Goal: Find contact information

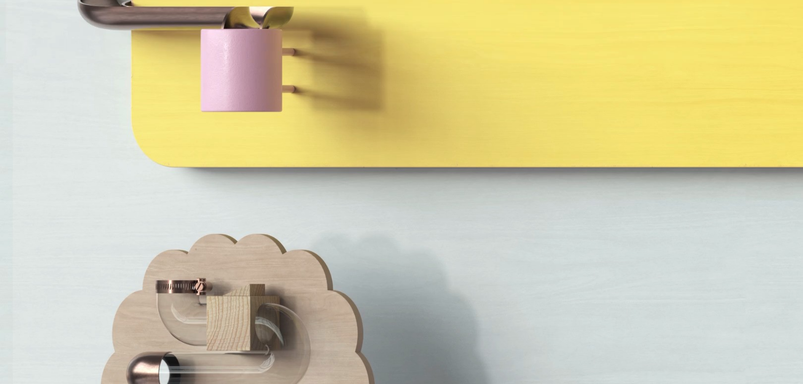
scroll to position [3036, 0]
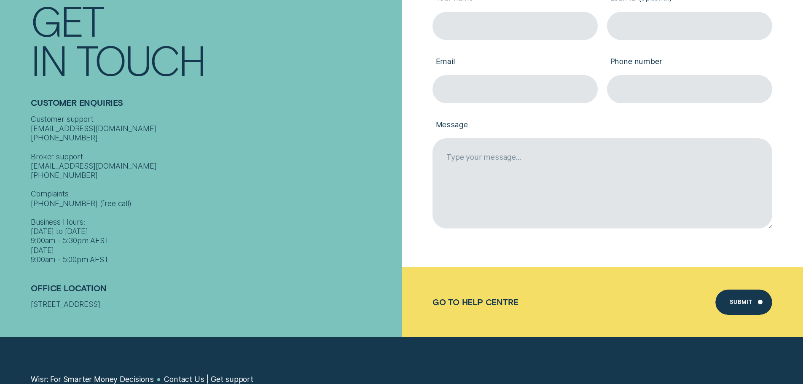
scroll to position [282, 0]
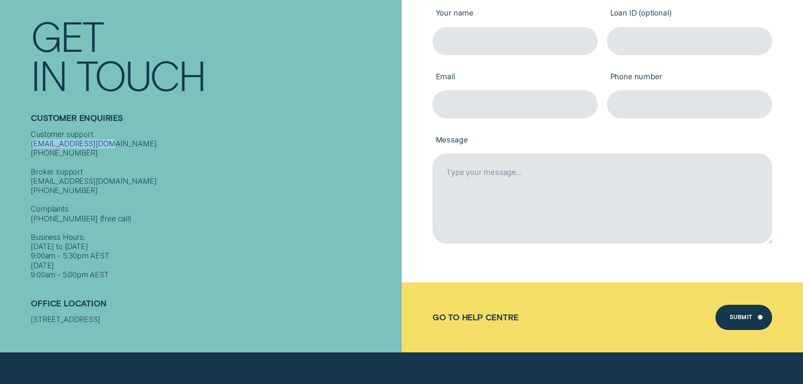
drag, startPoint x: 31, startPoint y: 134, endPoint x: 112, endPoint y: 133, distance: 81.0
click at [112, 133] on div "Customer support contact@wisr.com.au 1300 992 007 Broker support contact@wisr.c…" at bounding box center [214, 205] width 366 height 150
copy div "[EMAIL_ADDRESS][DOMAIN_NAME]"
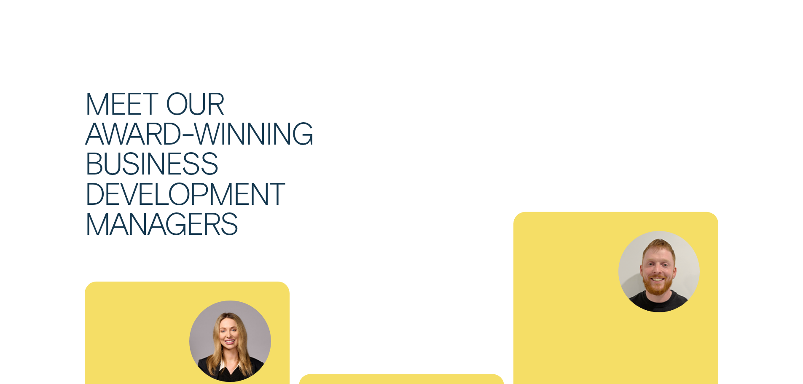
scroll to position [2909, 0]
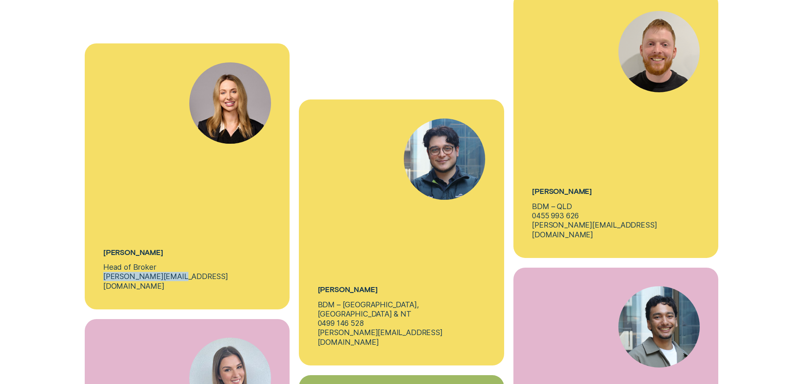
drag, startPoint x: 100, startPoint y: 235, endPoint x: 179, endPoint y: 237, distance: 79.3
click at [179, 237] on div "[PERSON_NAME] Head of Broker [PERSON_NAME][EMAIL_ADDRESS][DOMAIN_NAME]" at bounding box center [187, 176] width 205 height 266
copy p "[PERSON_NAME][EMAIL_ADDRESS][DOMAIN_NAME]"
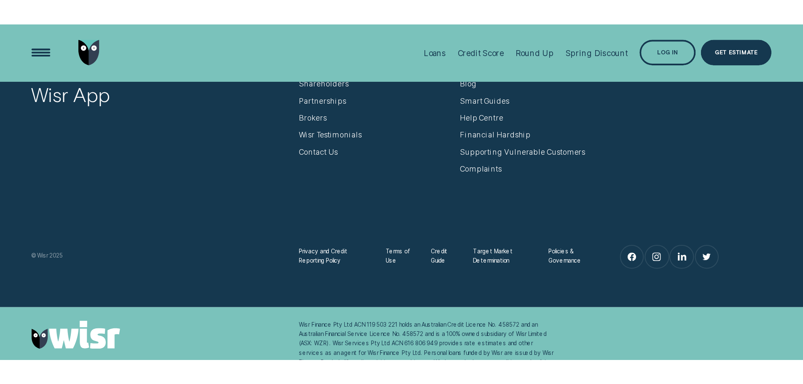
scroll to position [2621, 0]
